Goal: Task Accomplishment & Management: Use online tool/utility

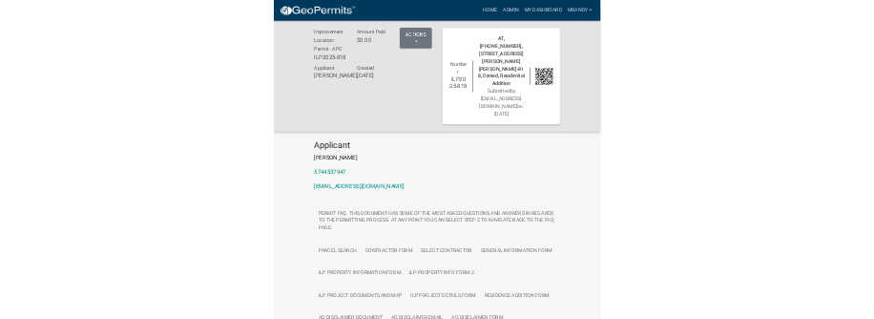
scroll to position [898, 0]
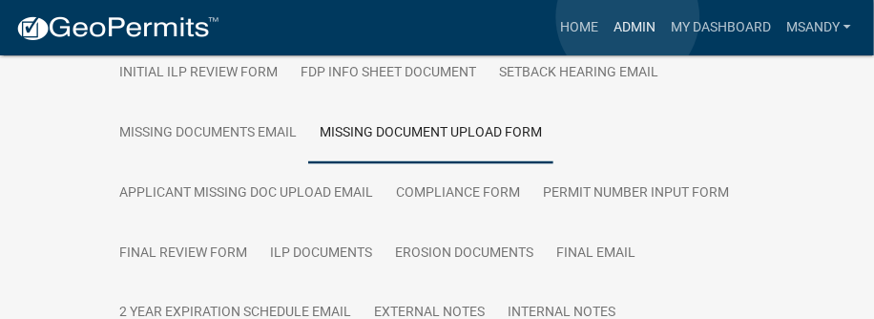
click at [628, 17] on link "Admin" at bounding box center [634, 28] width 57 height 36
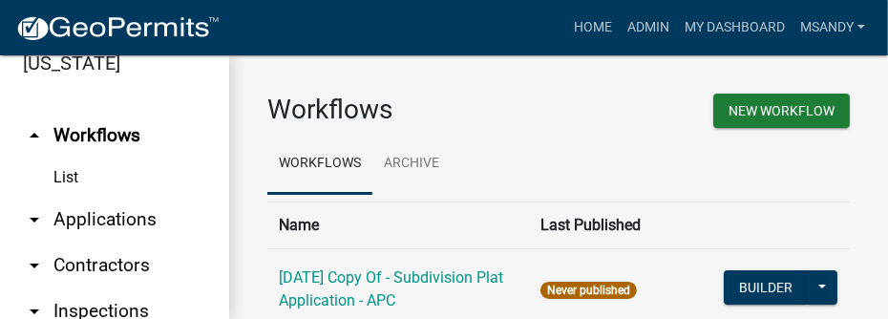
scroll to position [86, 0]
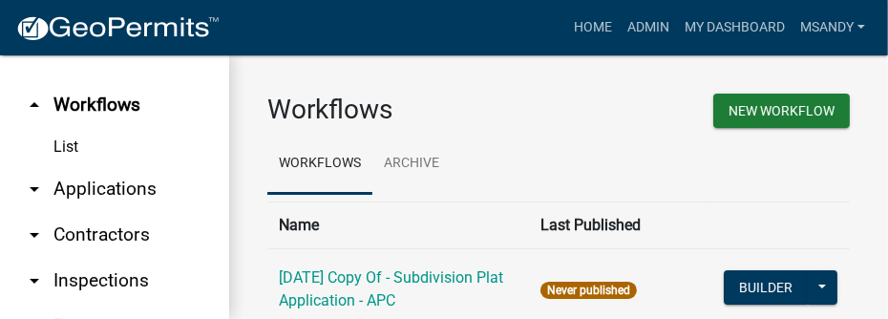
click at [100, 187] on link "arrow_drop_down Applications" at bounding box center [114, 189] width 229 height 46
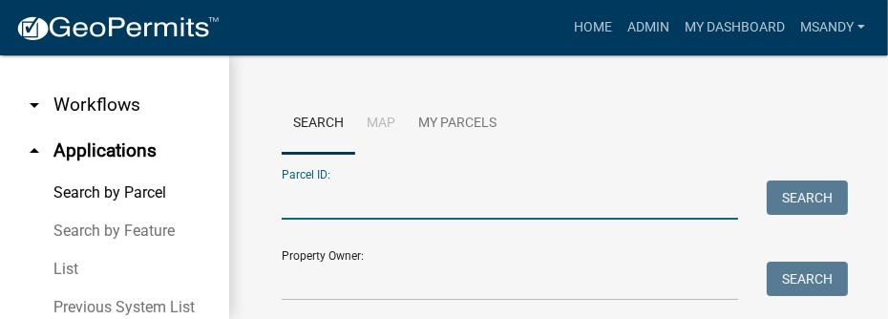
click at [344, 184] on input "Parcel ID:" at bounding box center [510, 199] width 456 height 39
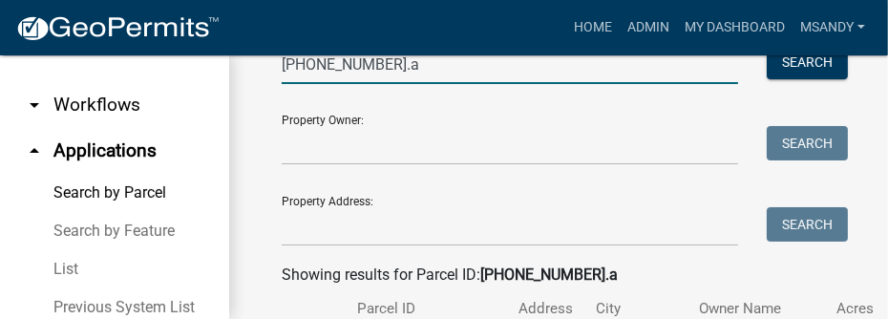
scroll to position [433, 0]
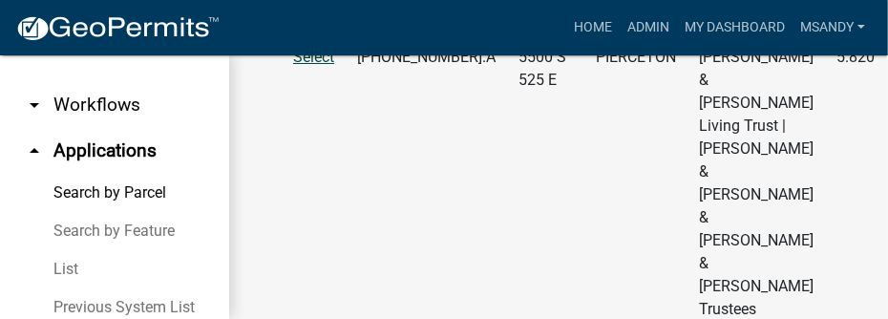
type input "[PHONE_NUMBER].a"
click at [306, 66] on span "Select" at bounding box center [313, 57] width 41 height 18
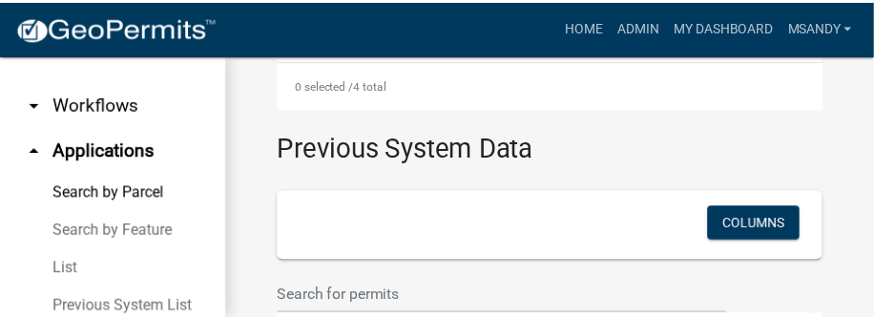
scroll to position [1735, 0]
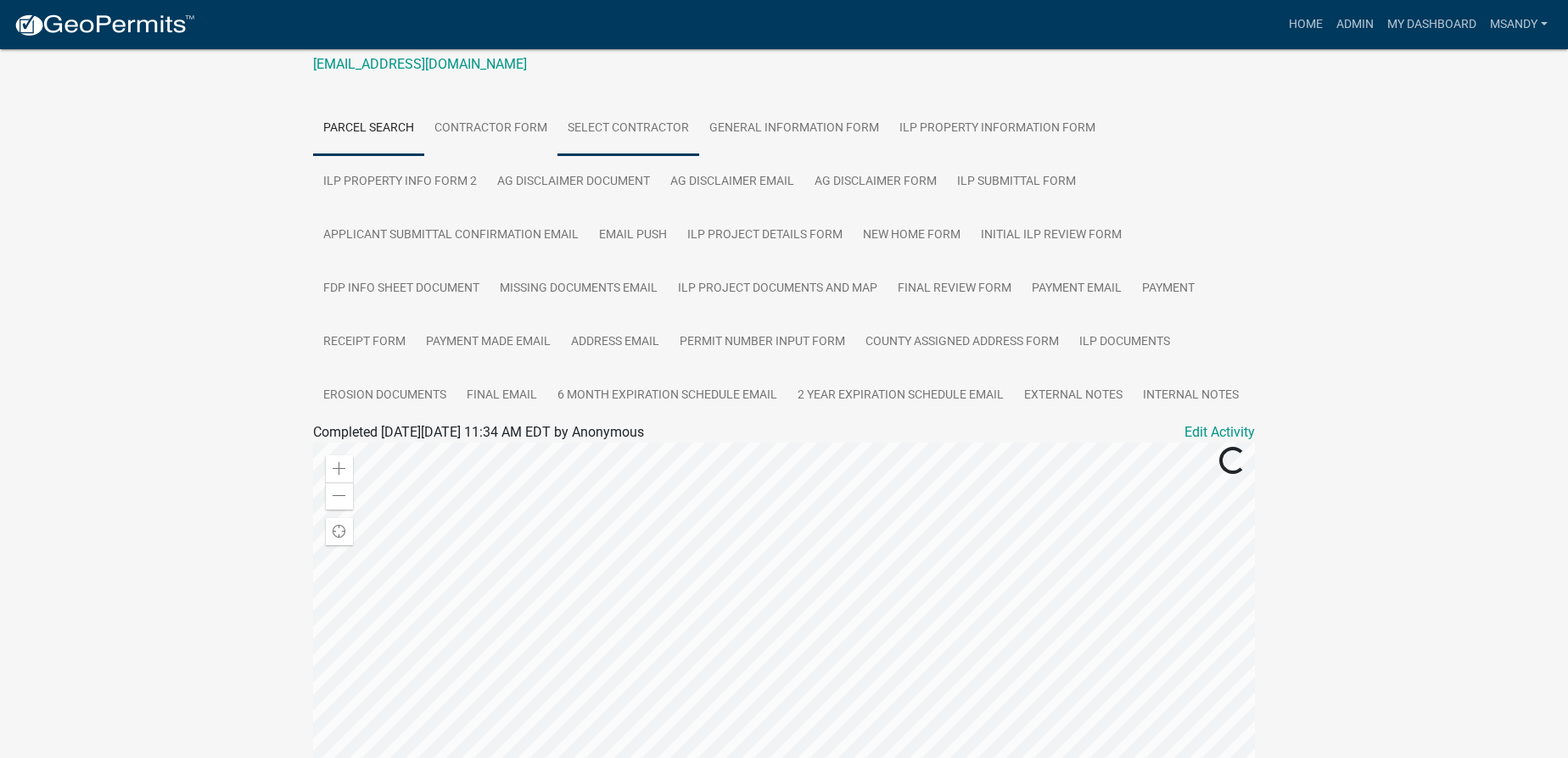
scroll to position [231, 0]
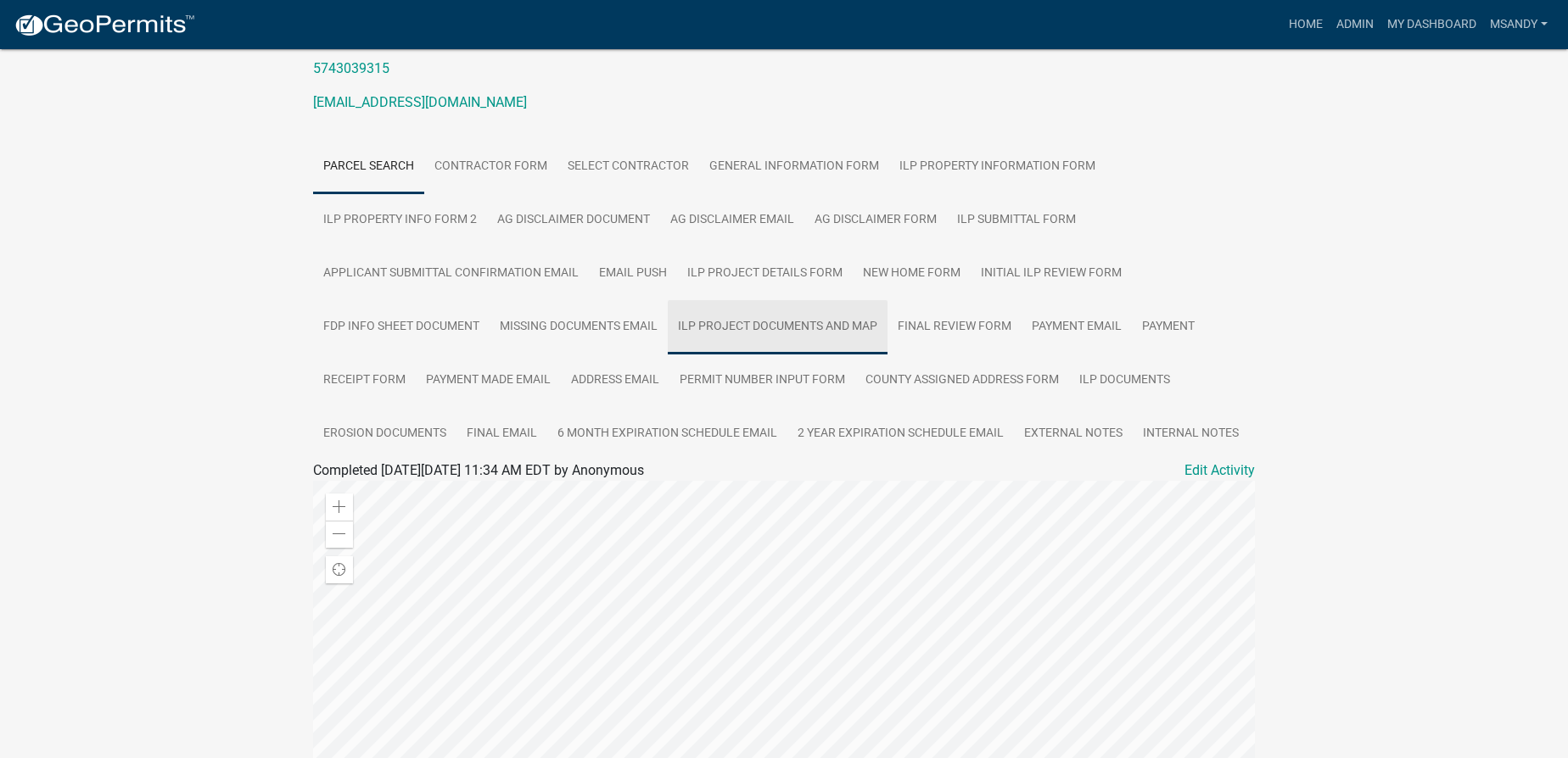
click at [776, 323] on link "ILP Project Documents and Map" at bounding box center [777, 327] width 220 height 54
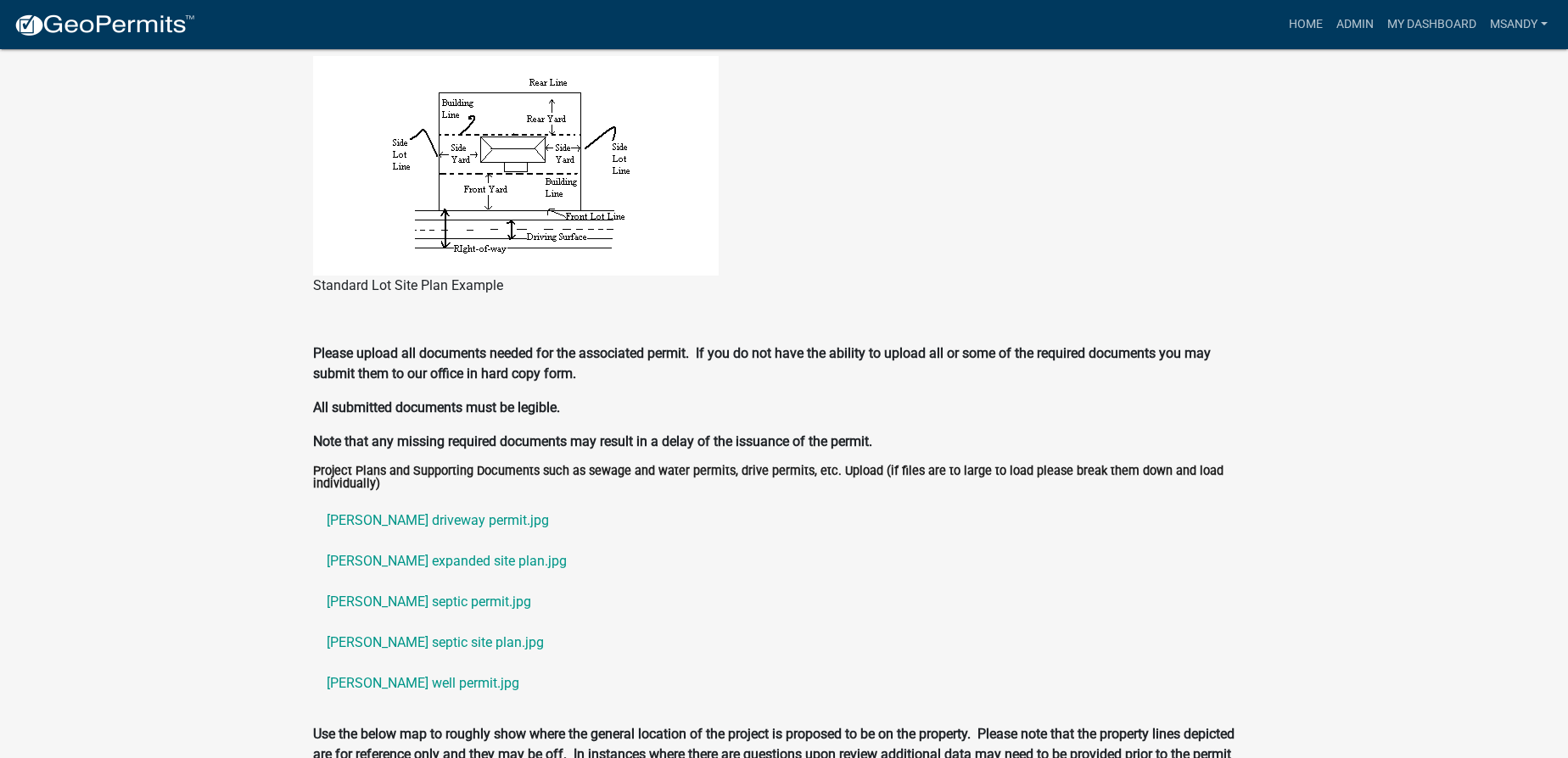
scroll to position [1542, 0]
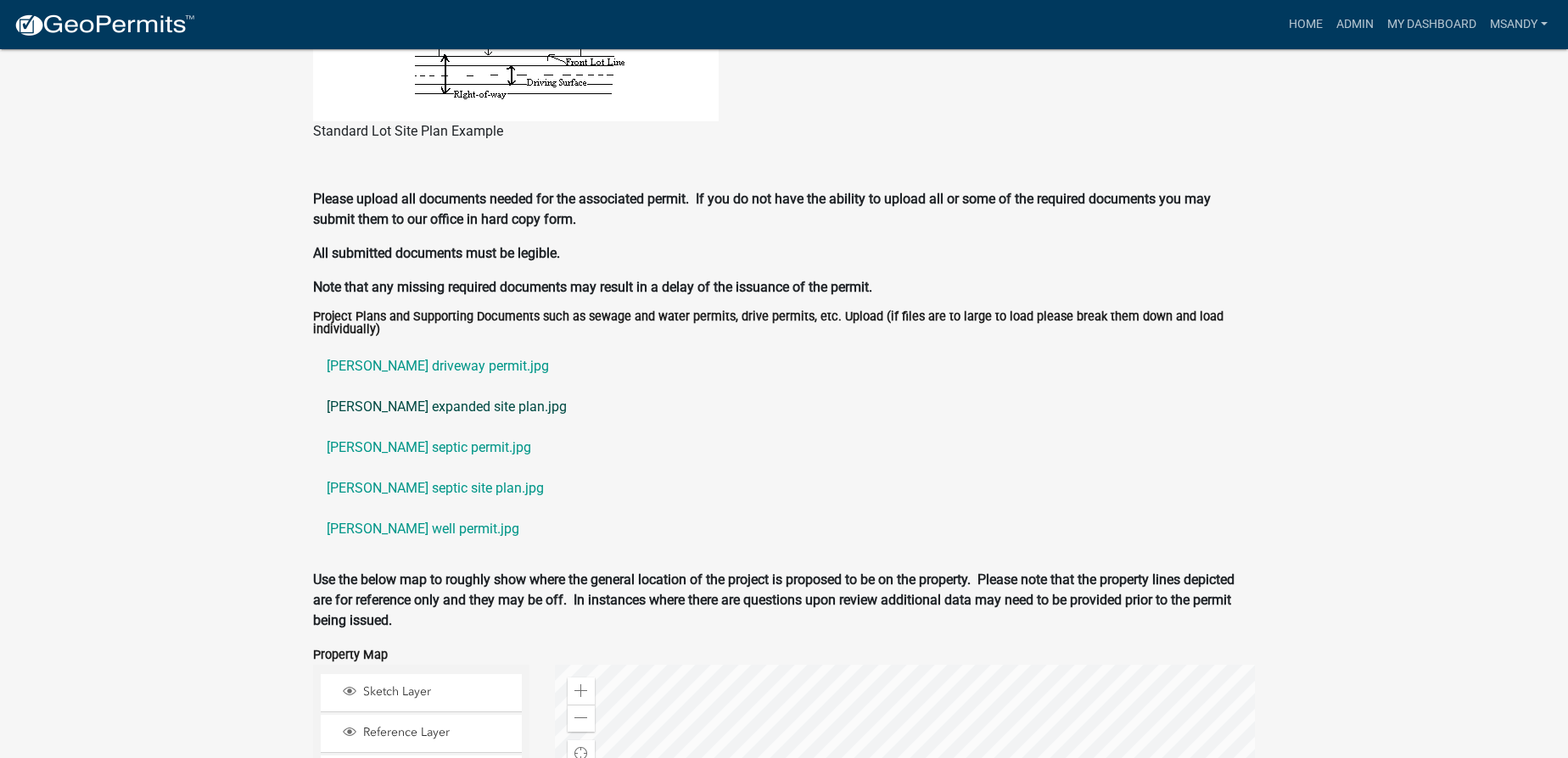
click at [385, 410] on link "[PERSON_NAME] expanded site plan.jpg" at bounding box center [783, 407] width 941 height 41
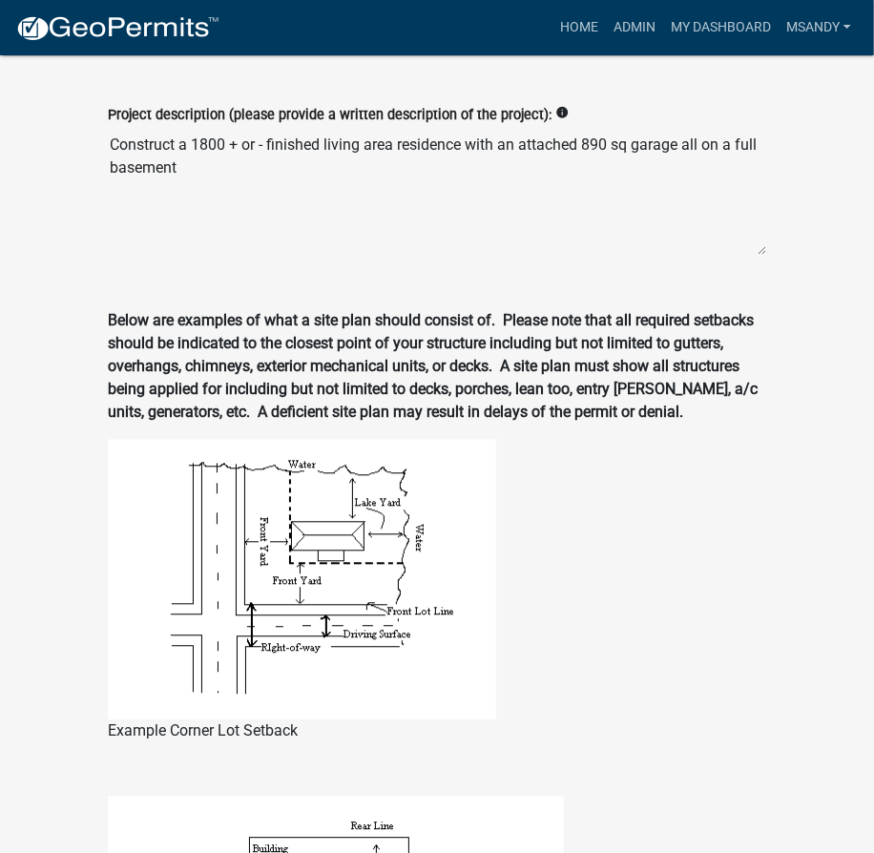
scroll to position [1127, 0]
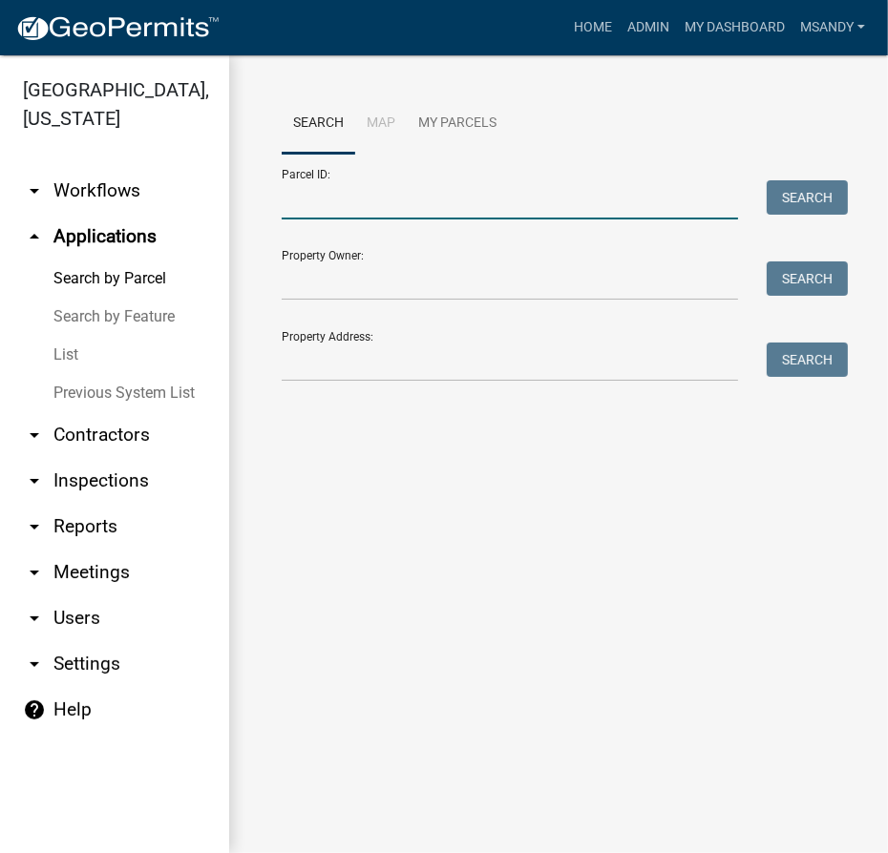
click at [384, 198] on input "Parcel ID:" at bounding box center [510, 199] width 456 height 39
click at [351, 197] on input "017-" at bounding box center [510, 199] width 456 height 39
click at [330, 202] on input "017-" at bounding box center [510, 199] width 456 height 39
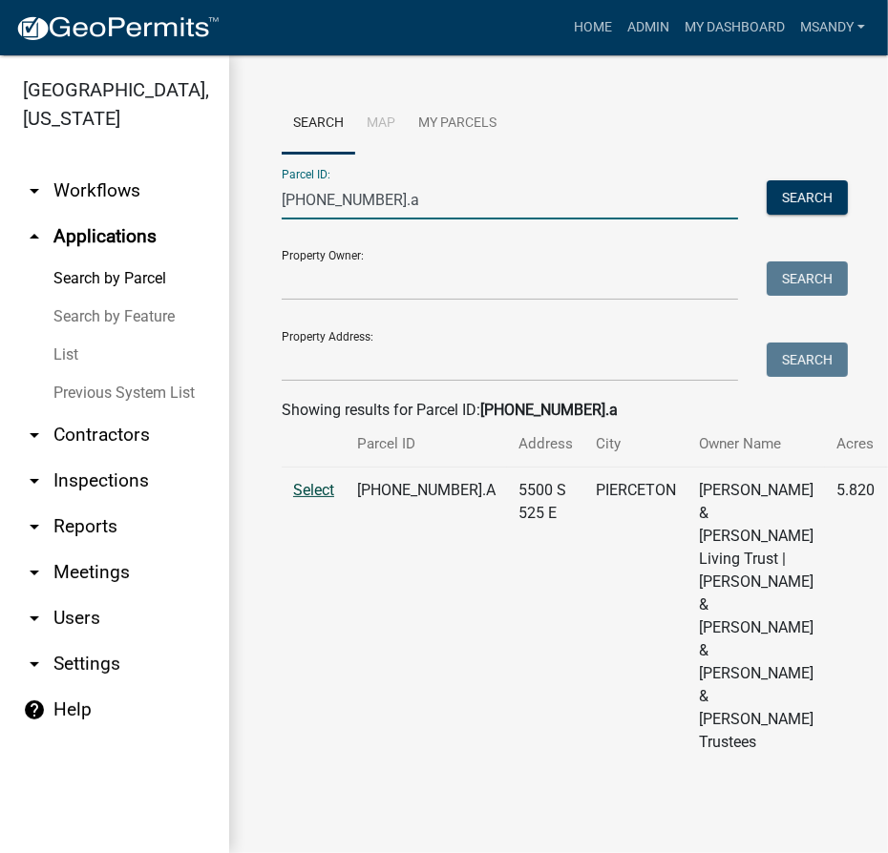
type input "[PHONE_NUMBER].a"
click at [313, 499] on span "Select" at bounding box center [313, 490] width 41 height 18
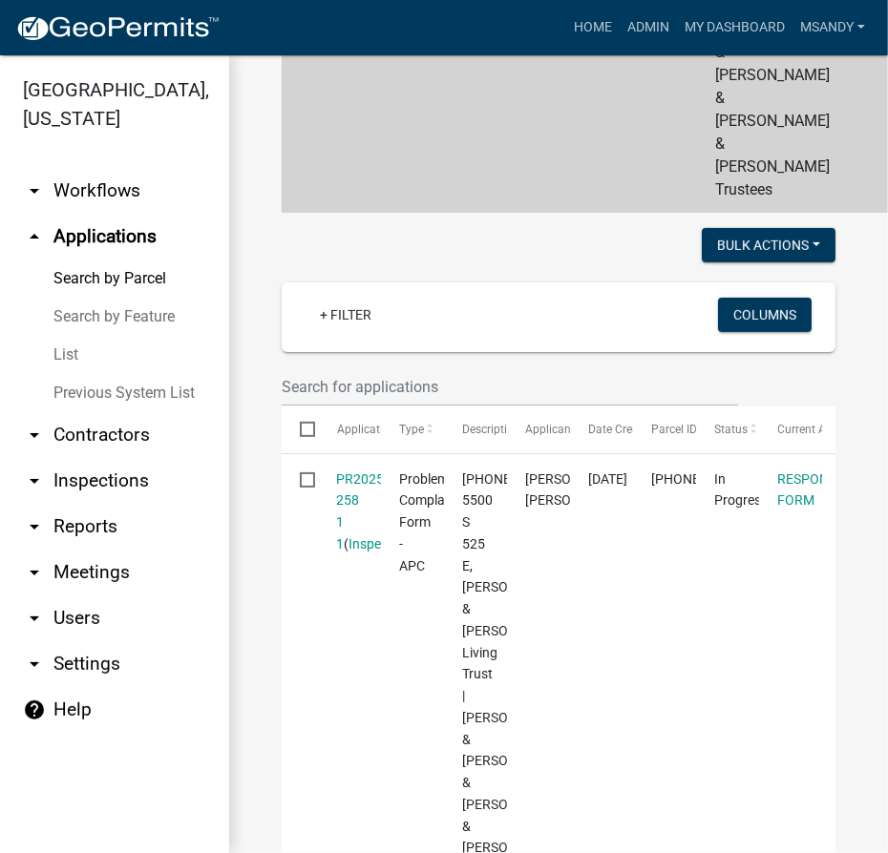
scroll to position [611, 0]
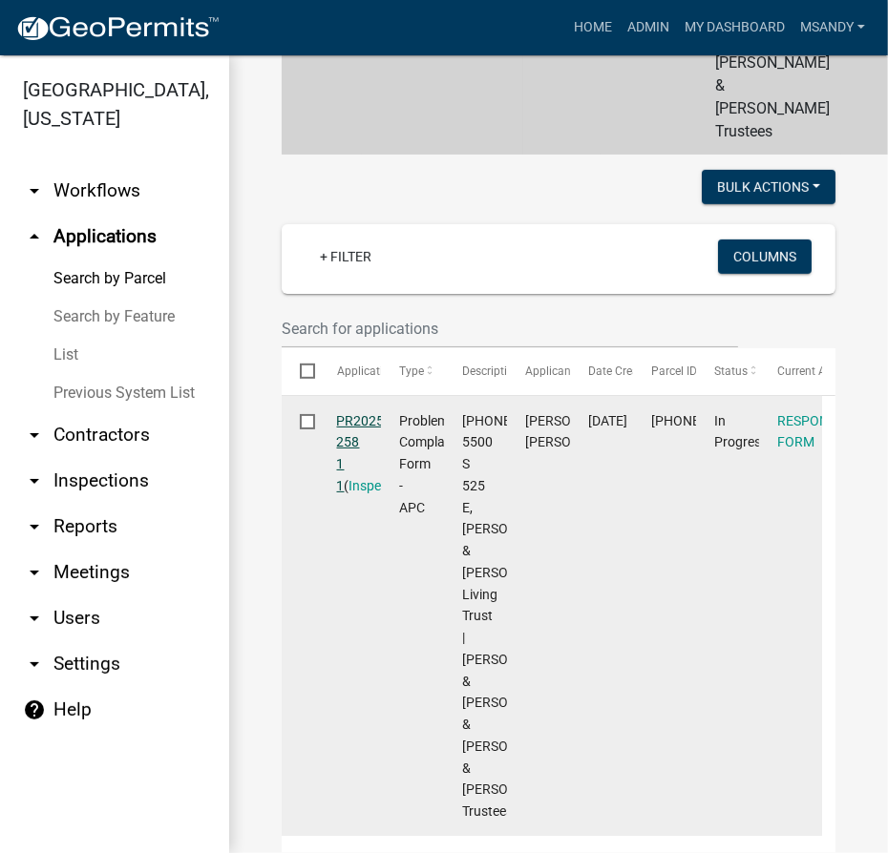
click at [350, 462] on link "PR2025-258 1 1" at bounding box center [363, 453] width 52 height 80
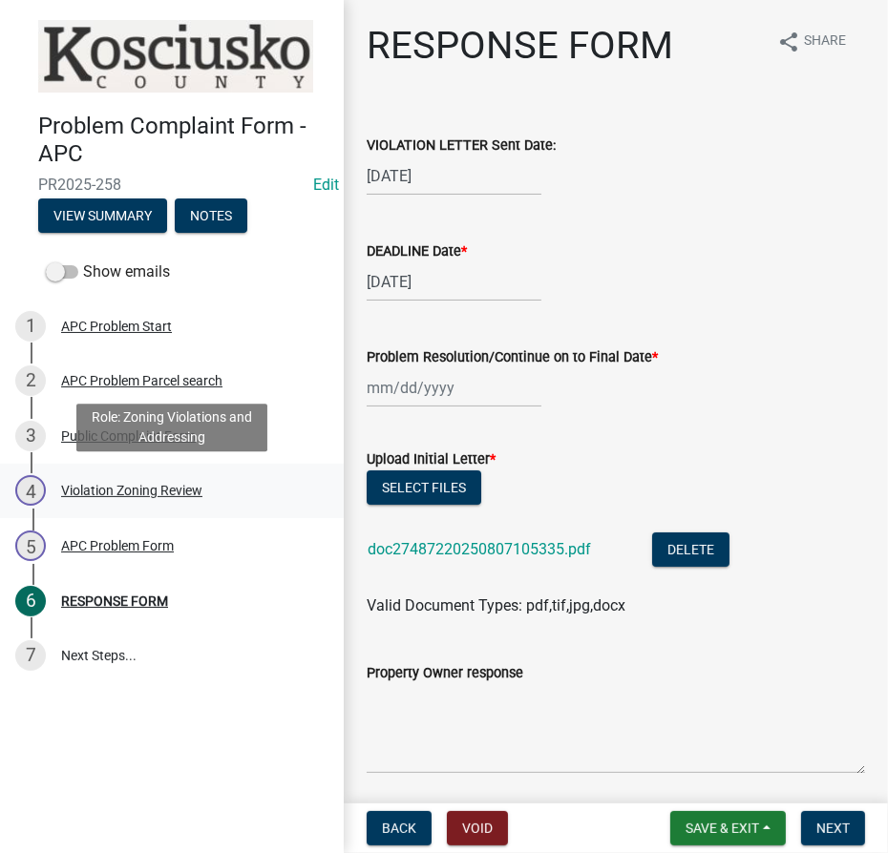
click at [106, 495] on div "Violation Zoning Review" at bounding box center [131, 490] width 141 height 13
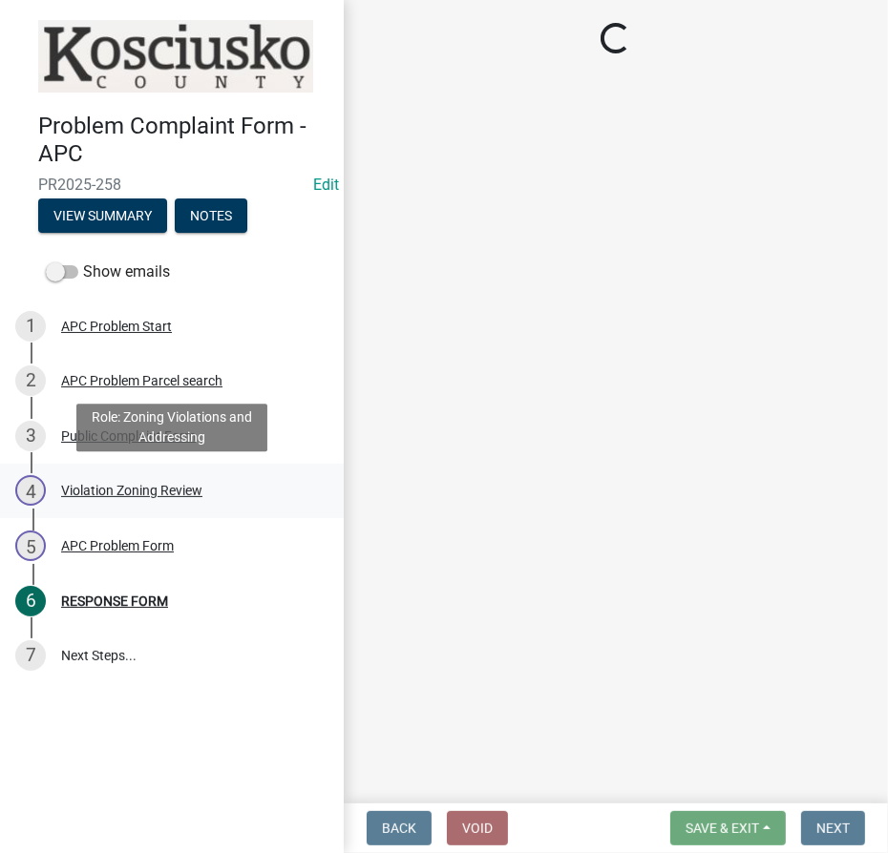
select select "ea119d11-e52e-4559-b746-af06211fe819"
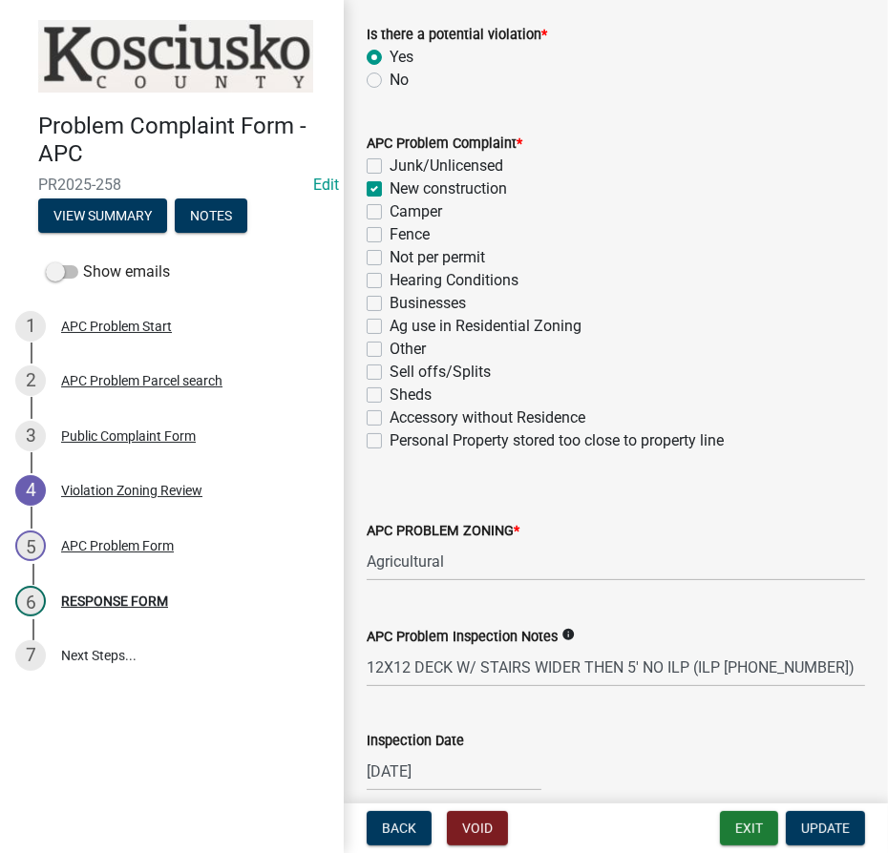
scroll to position [520, 0]
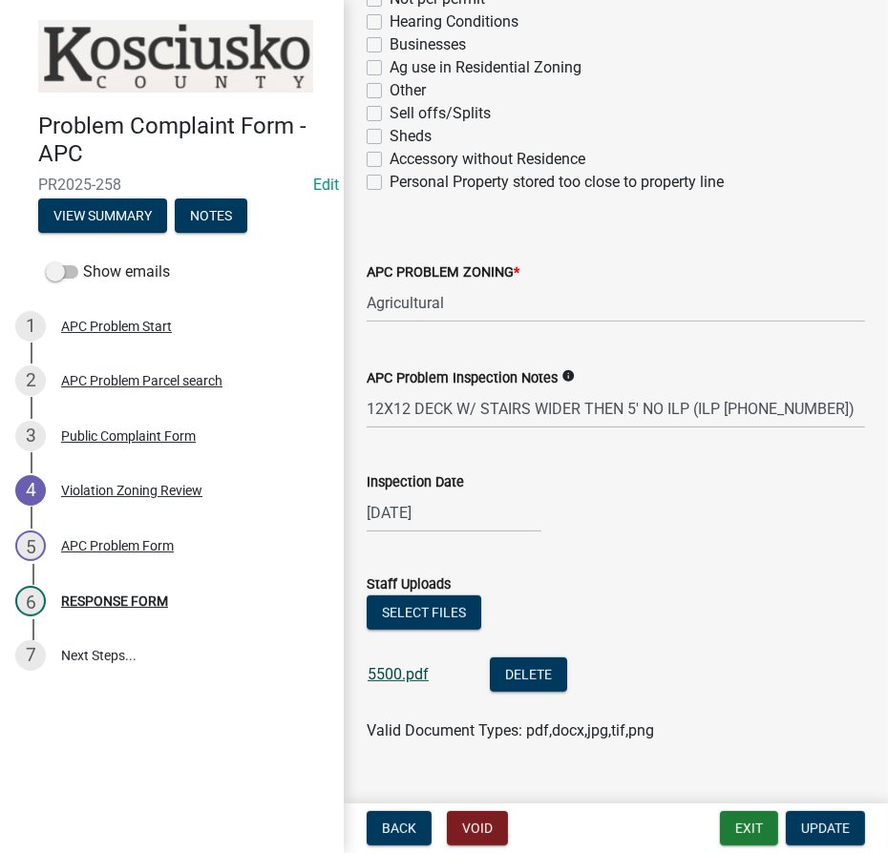
click at [390, 669] on link "5500.pdf" at bounding box center [397, 674] width 61 height 18
